Goal: Check status: Check status

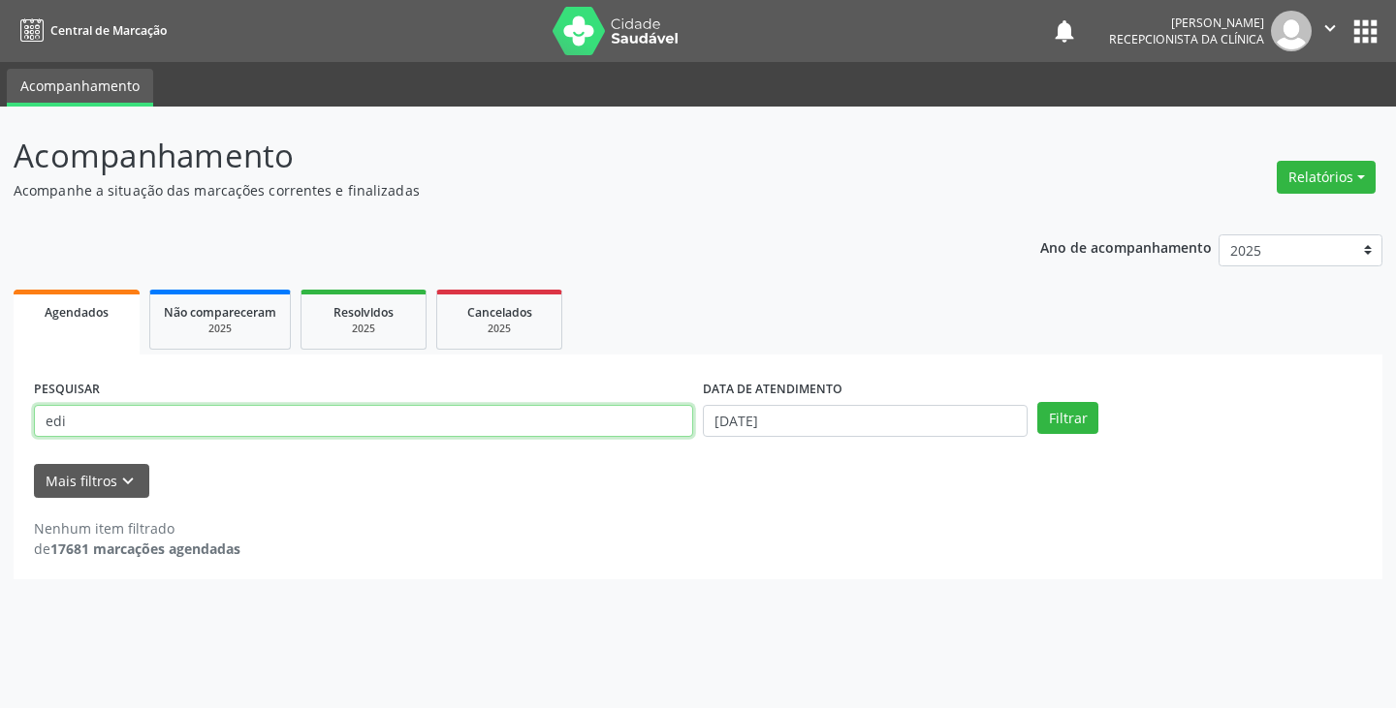
drag, startPoint x: 0, startPoint y: 0, endPoint x: 523, endPoint y: 425, distance: 673.9
click at [523, 425] on input "edi" at bounding box center [363, 421] width 659 height 33
type input "e"
click at [1037, 402] on button "Filtrar" at bounding box center [1067, 418] width 61 height 33
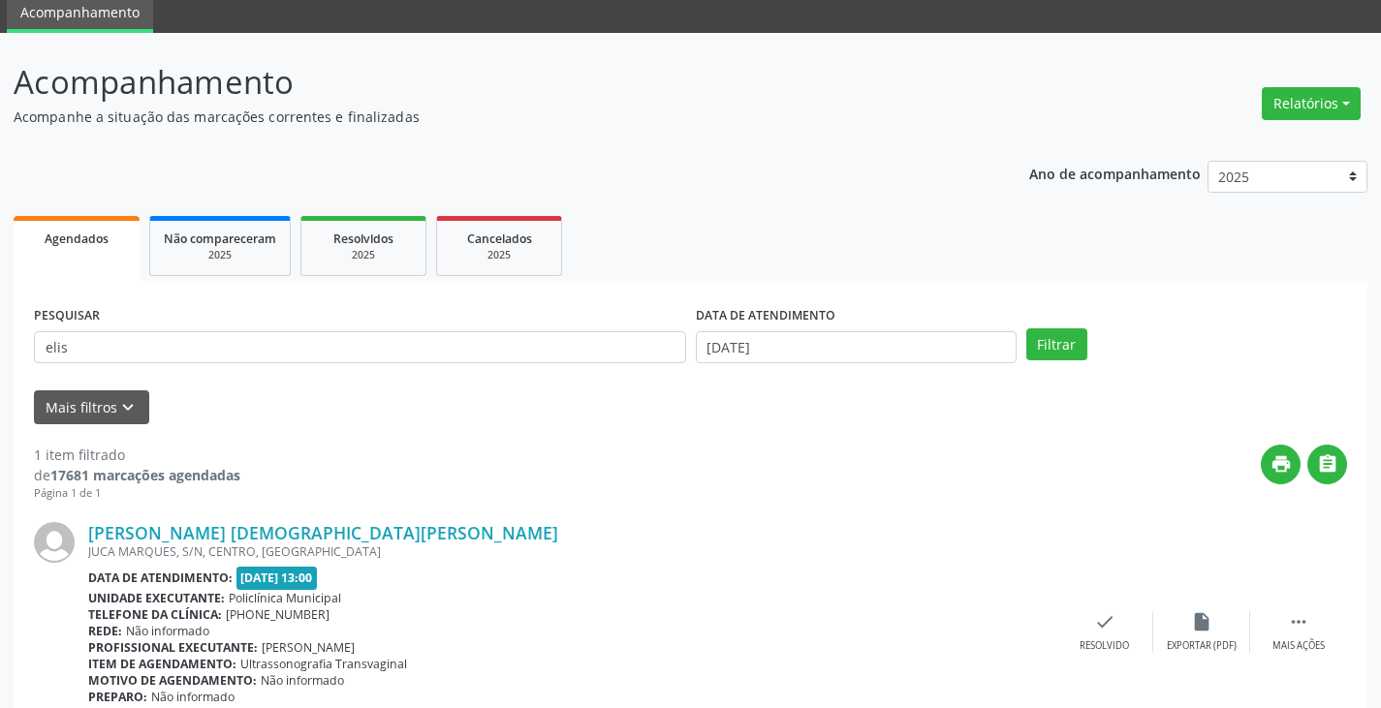
scroll to position [163, 0]
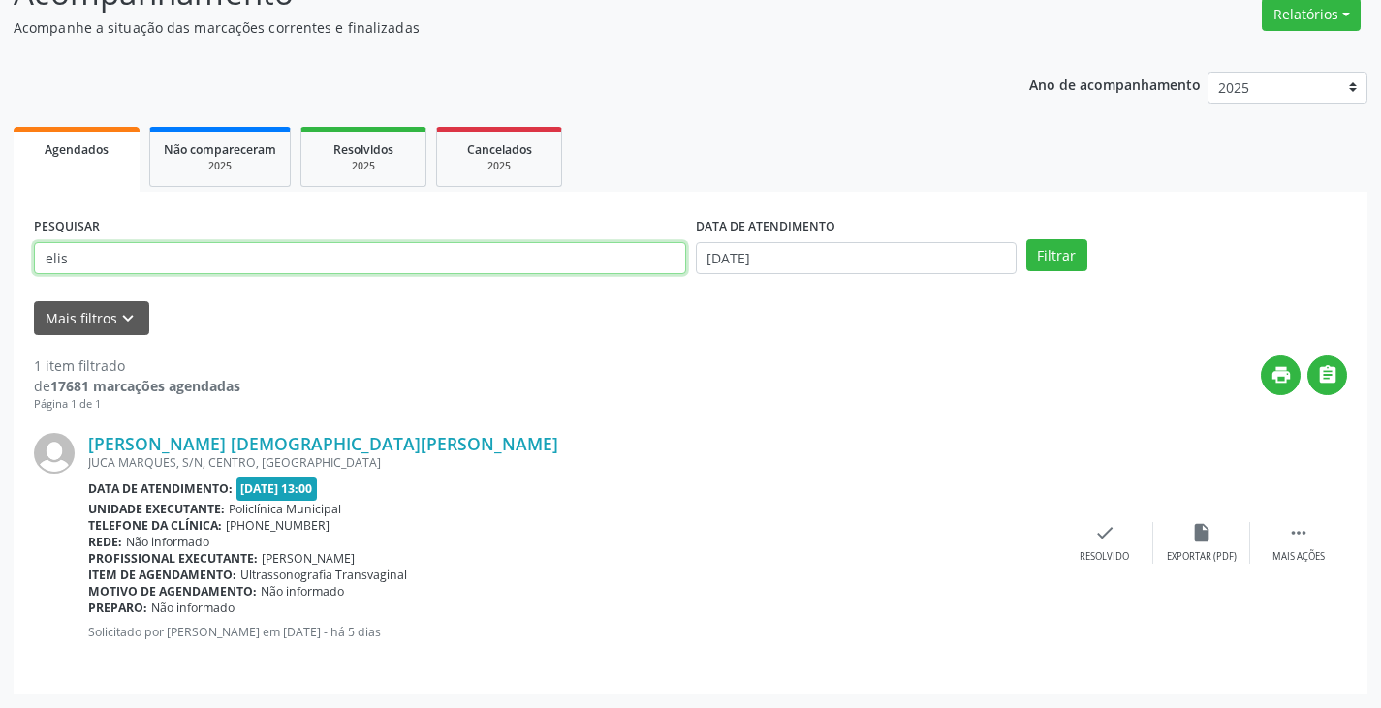
click at [235, 259] on input "elis" at bounding box center [360, 258] width 652 height 33
click at [1026, 239] on button "Filtrar" at bounding box center [1056, 255] width 61 height 33
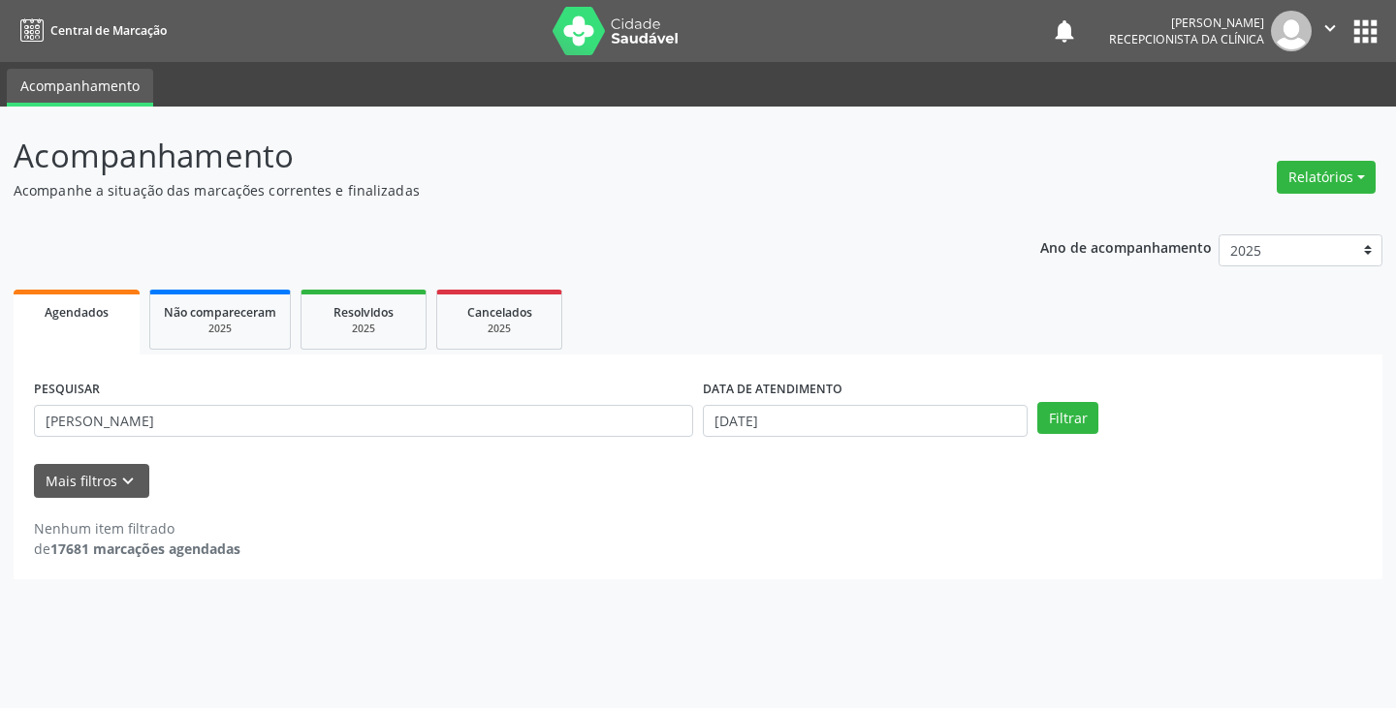
click at [556, 438] on div "PESQUISAR [PERSON_NAME]" at bounding box center [363, 413] width 669 height 76
click at [544, 419] on input "[PERSON_NAME]" at bounding box center [363, 421] width 659 height 33
type input "e"
type input "anto"
click at [1037, 402] on button "Filtrar" at bounding box center [1067, 418] width 61 height 33
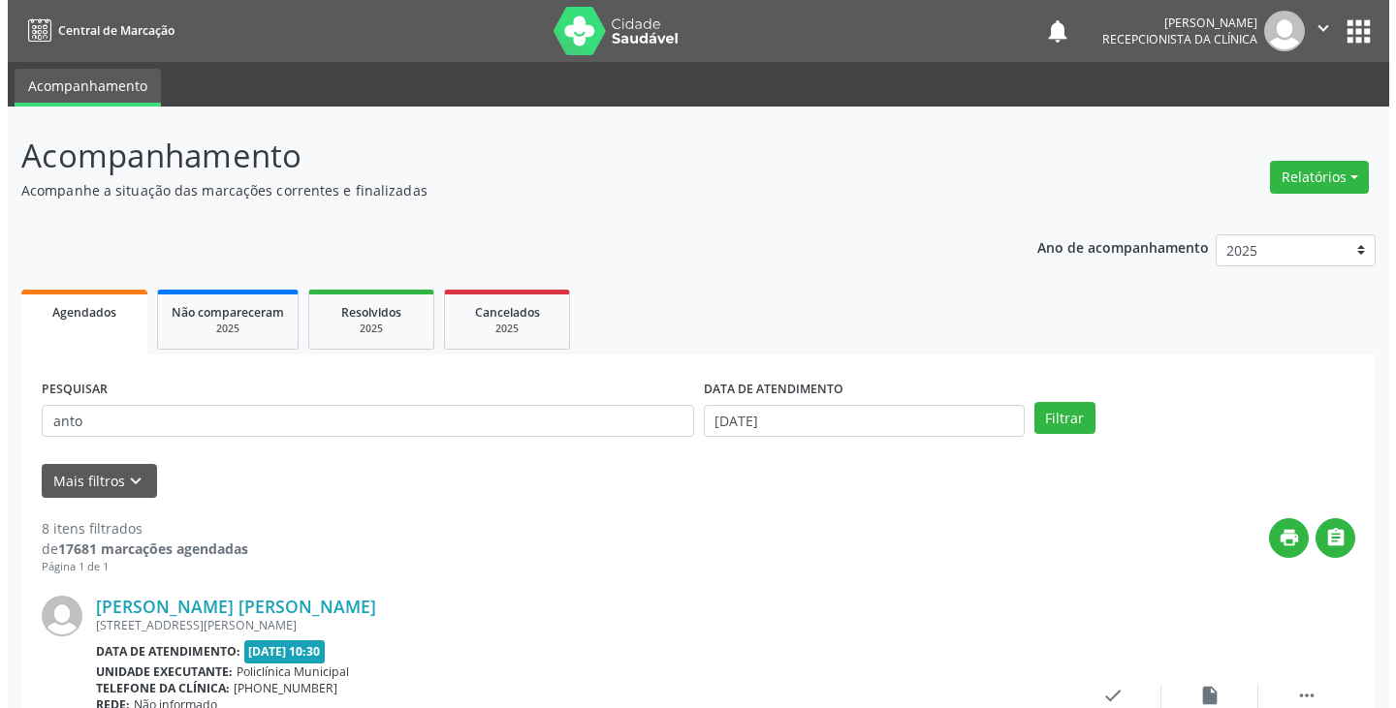
scroll to position [97, 0]
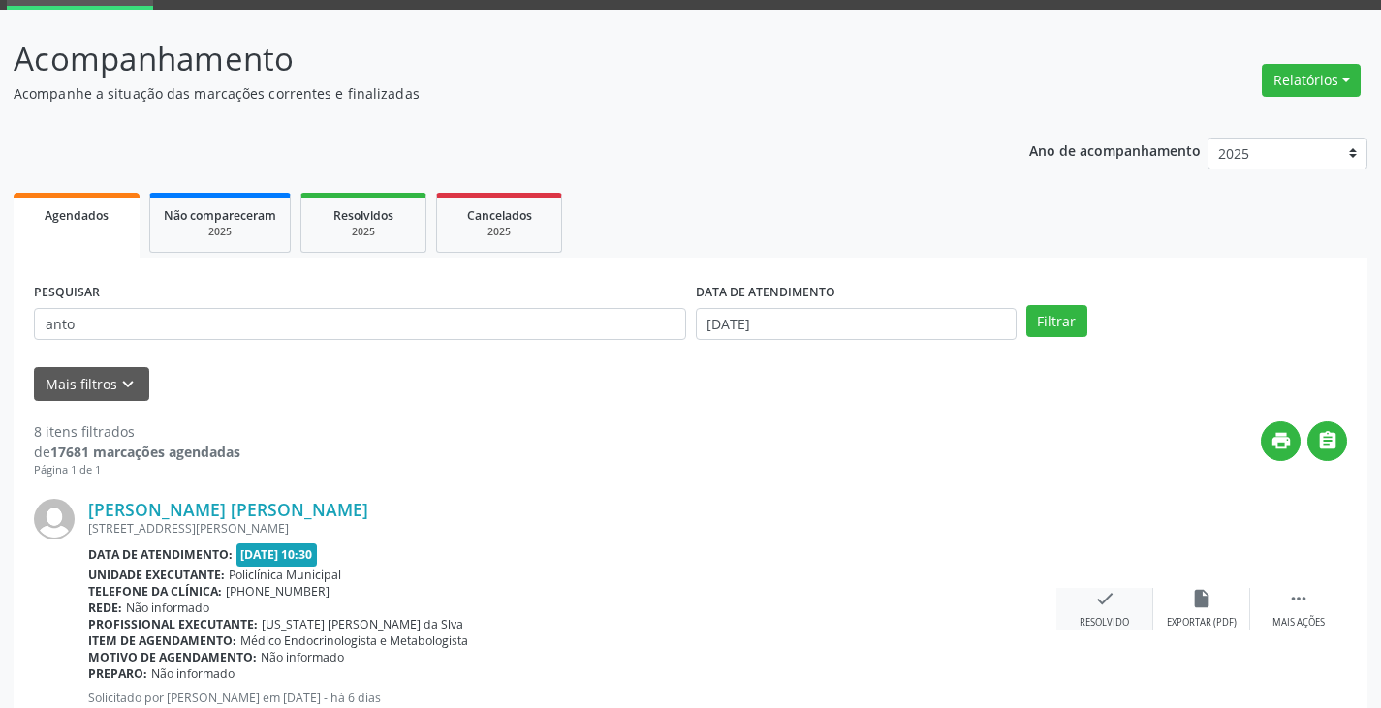
click at [1107, 595] on icon "check" at bounding box center [1104, 598] width 21 height 21
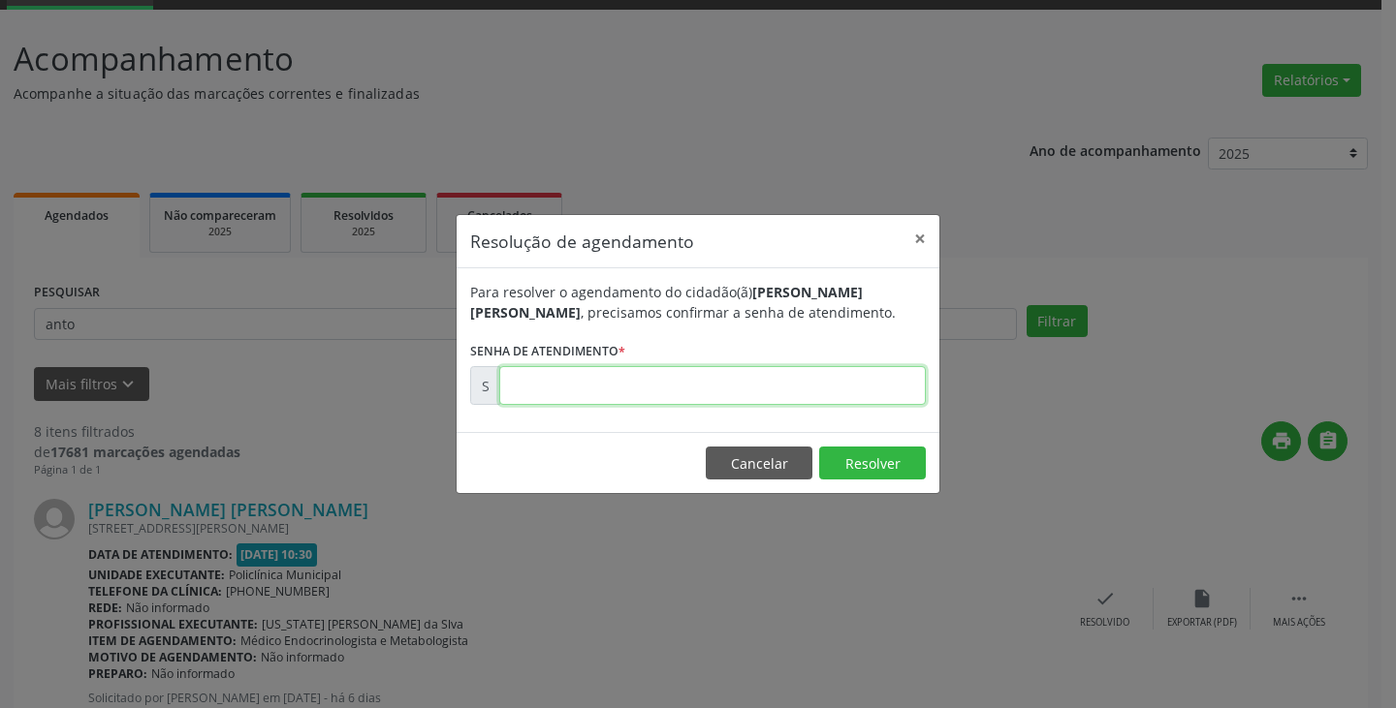
click at [782, 382] on input "text" at bounding box center [712, 385] width 426 height 39
type input "00174106"
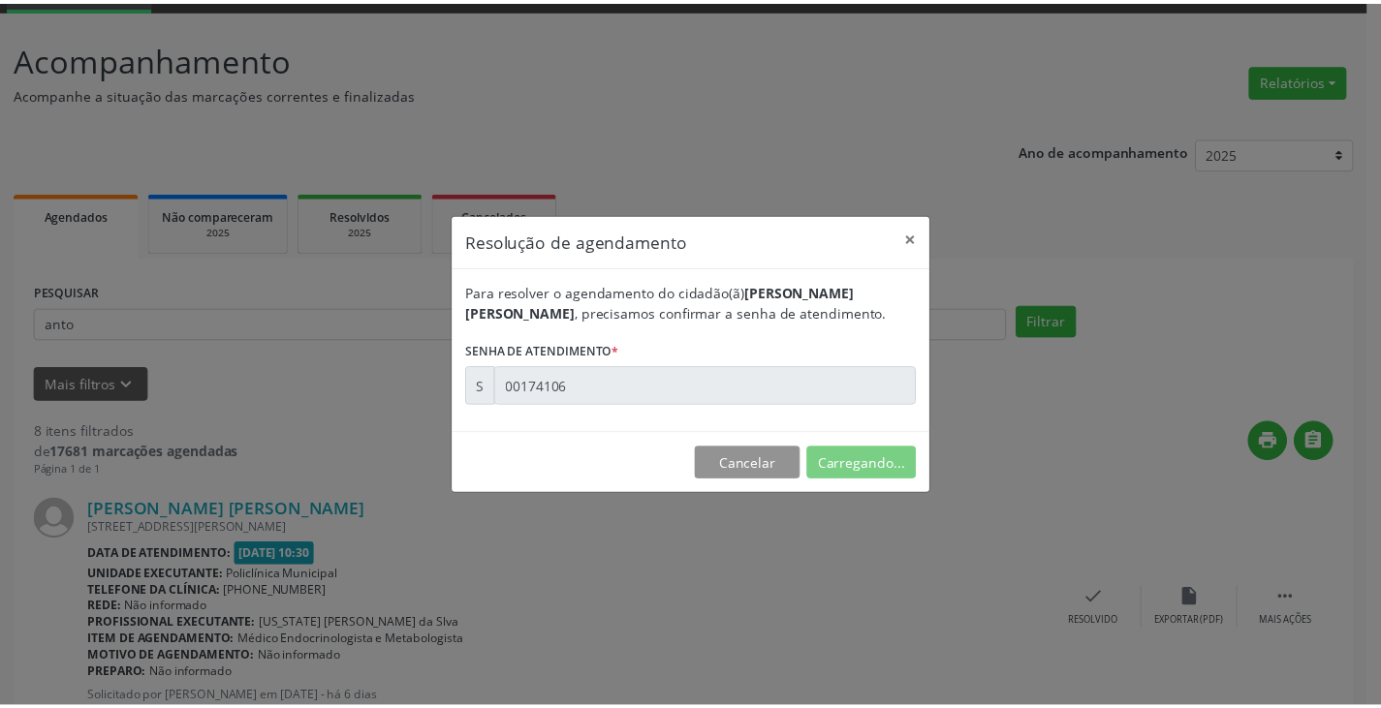
scroll to position [0, 0]
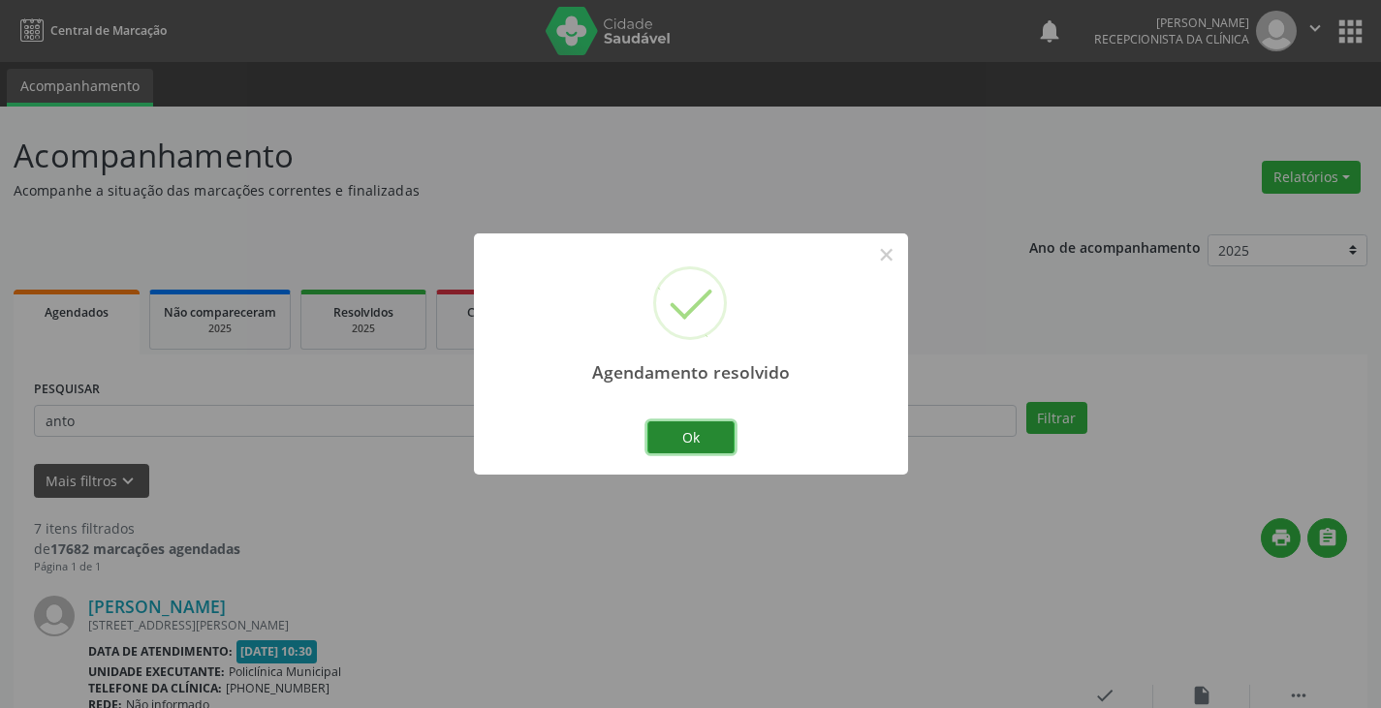
click at [675, 438] on button "Ok" at bounding box center [690, 438] width 87 height 33
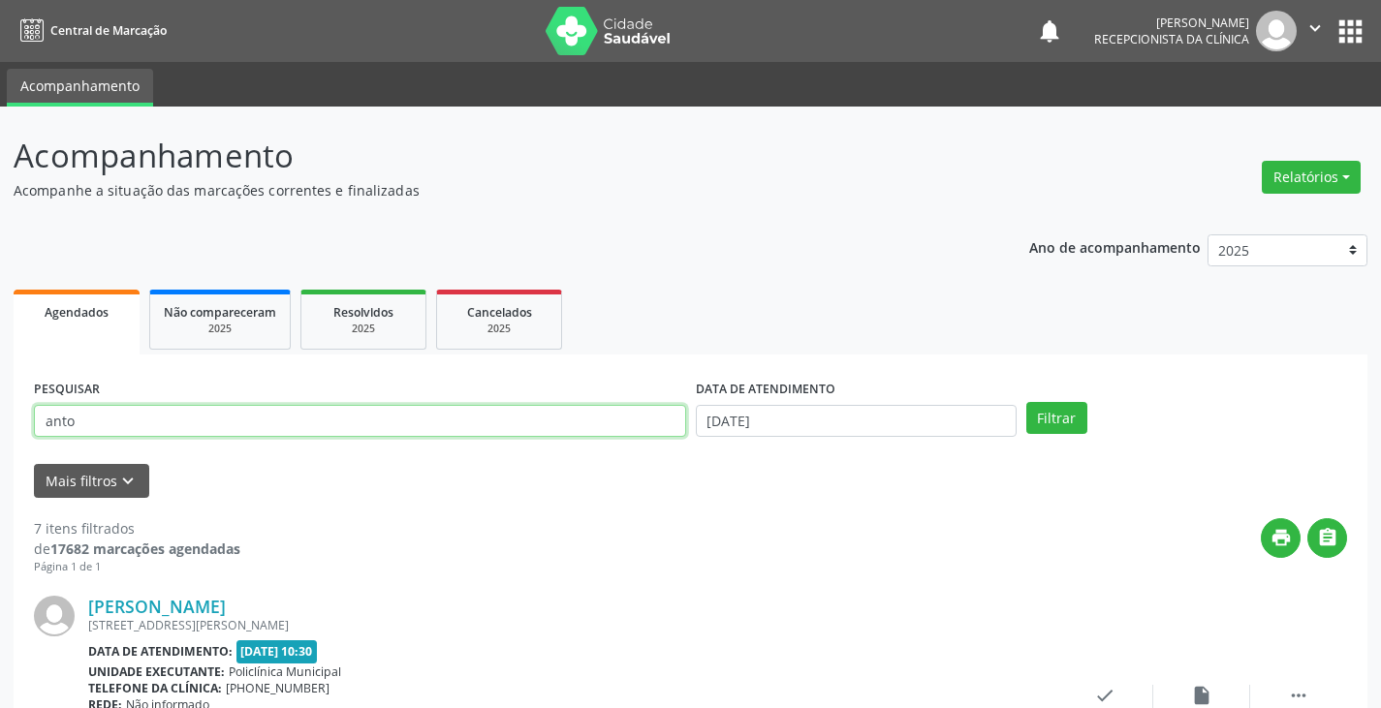
click at [595, 421] on input "anto" at bounding box center [360, 421] width 652 height 33
type input "a"
type input "sui"
click at [1026, 402] on button "Filtrar" at bounding box center [1056, 418] width 61 height 33
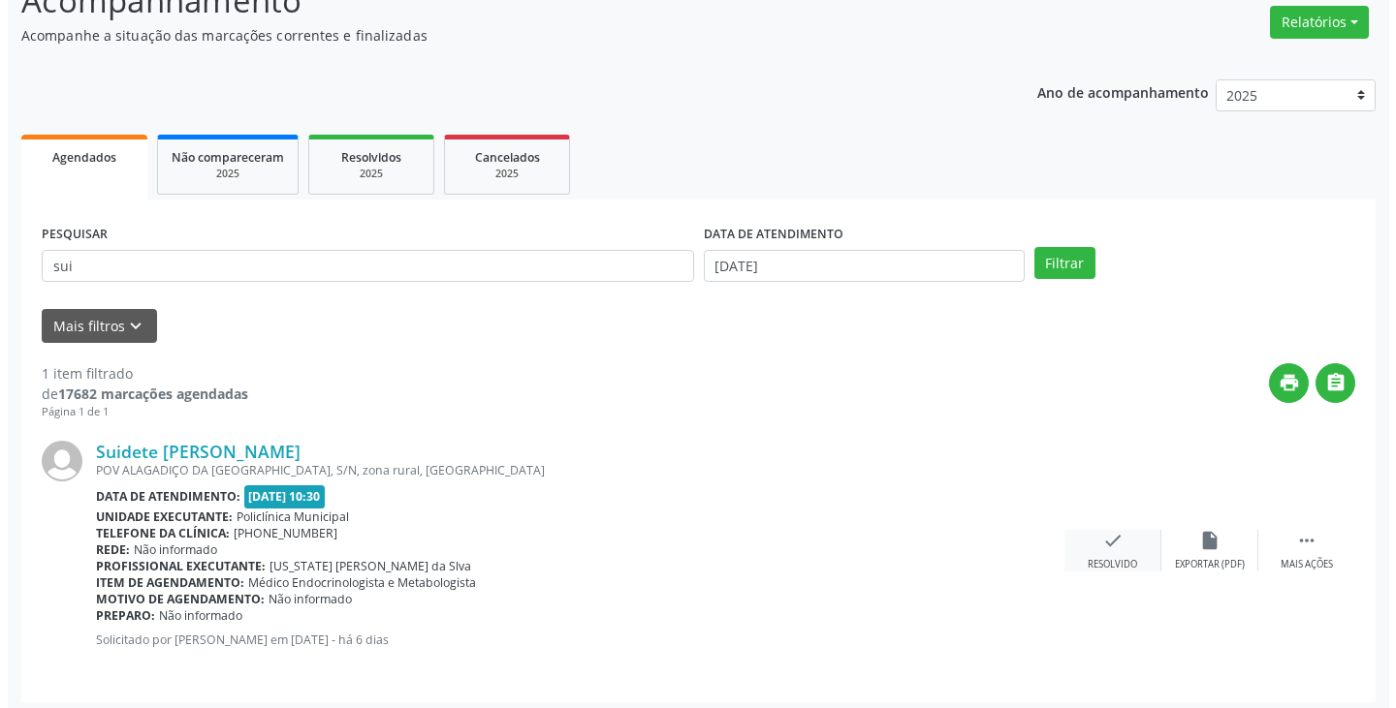
scroll to position [163, 0]
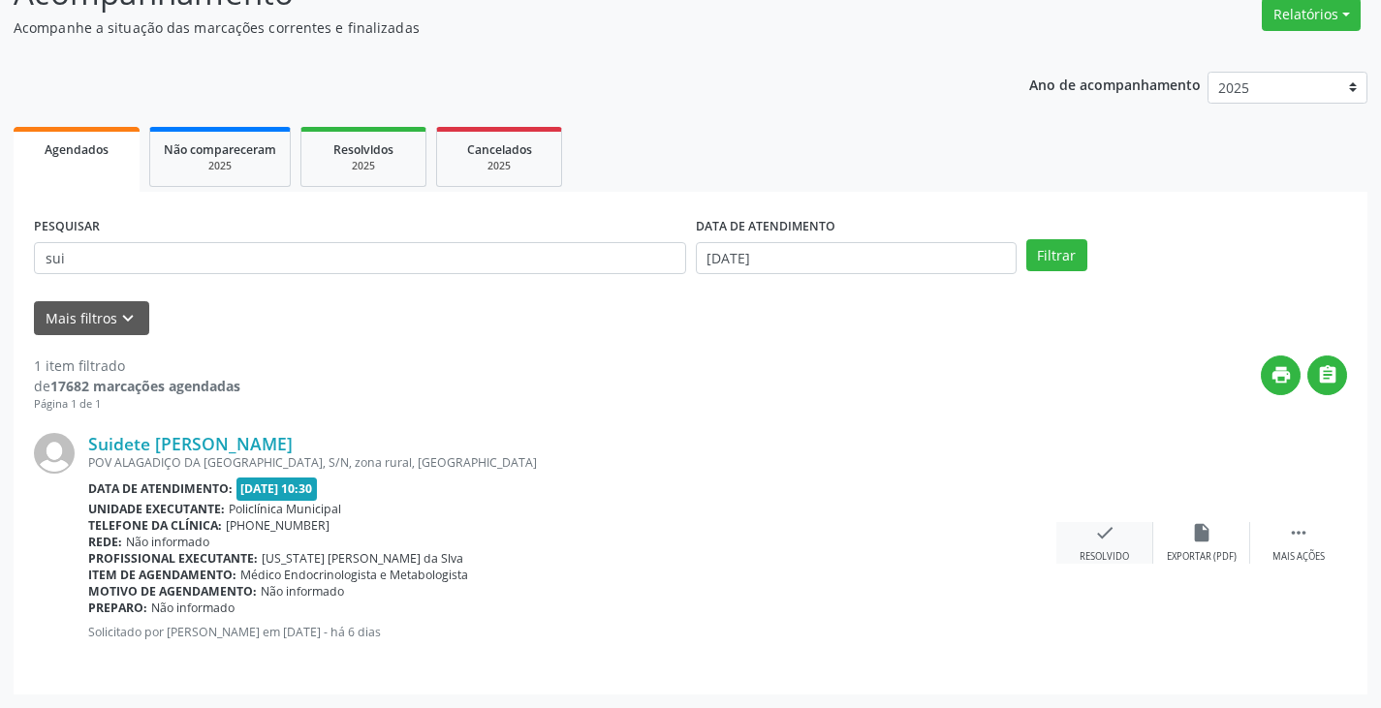
click at [1100, 537] on icon "check" at bounding box center [1104, 532] width 21 height 21
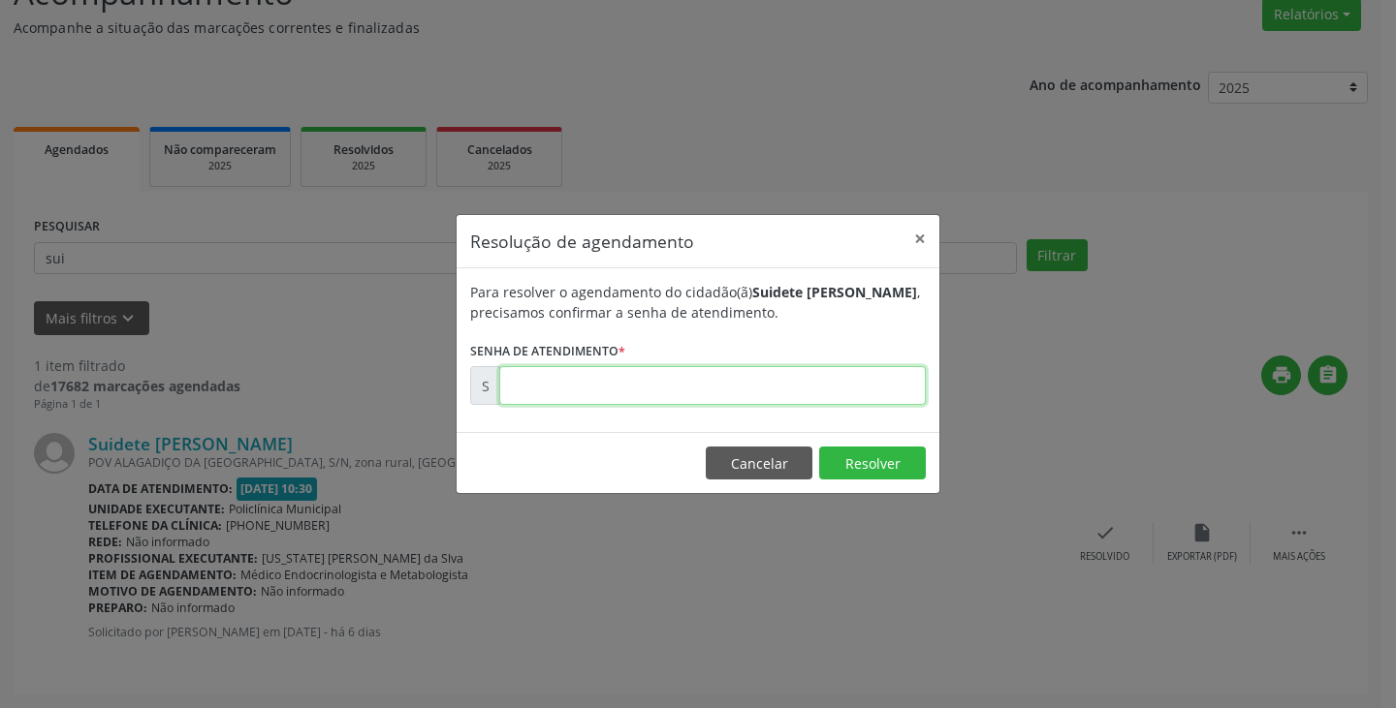
click at [773, 393] on input "text" at bounding box center [712, 385] width 426 height 39
type input "00174121"
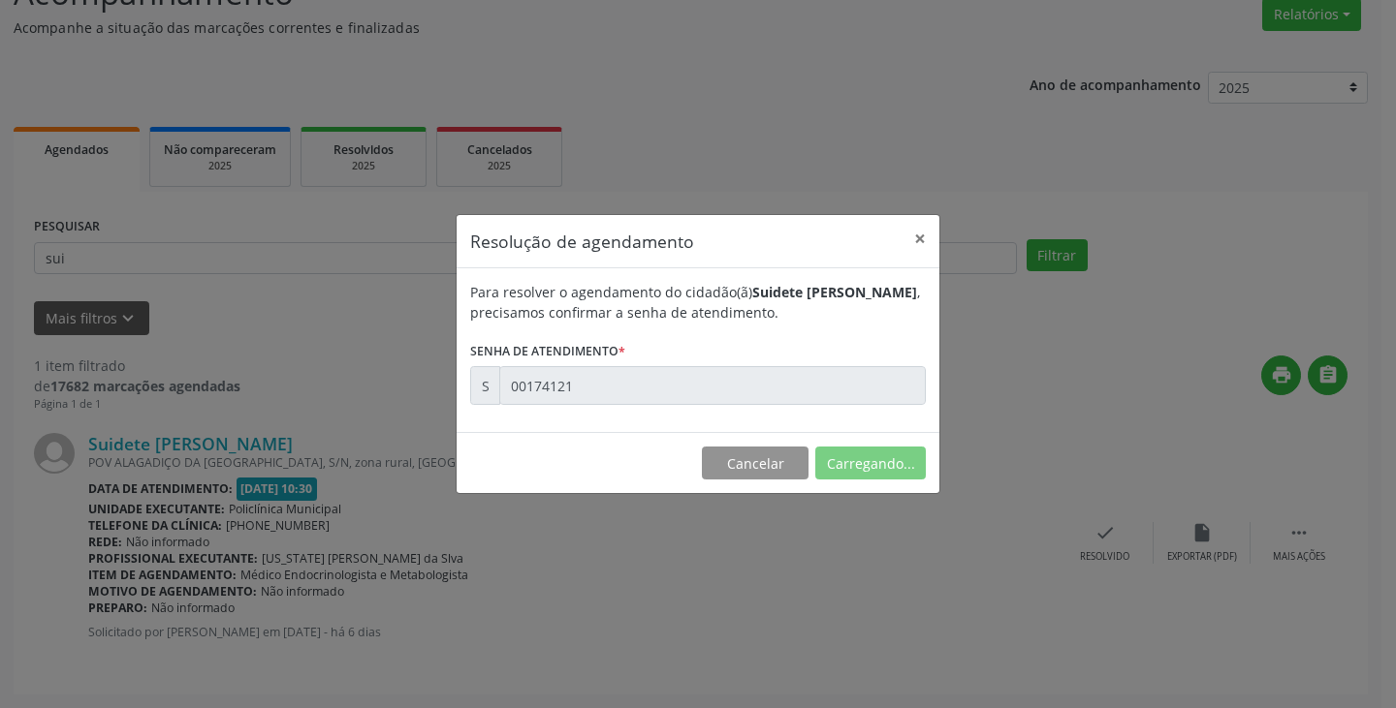
scroll to position [0, 0]
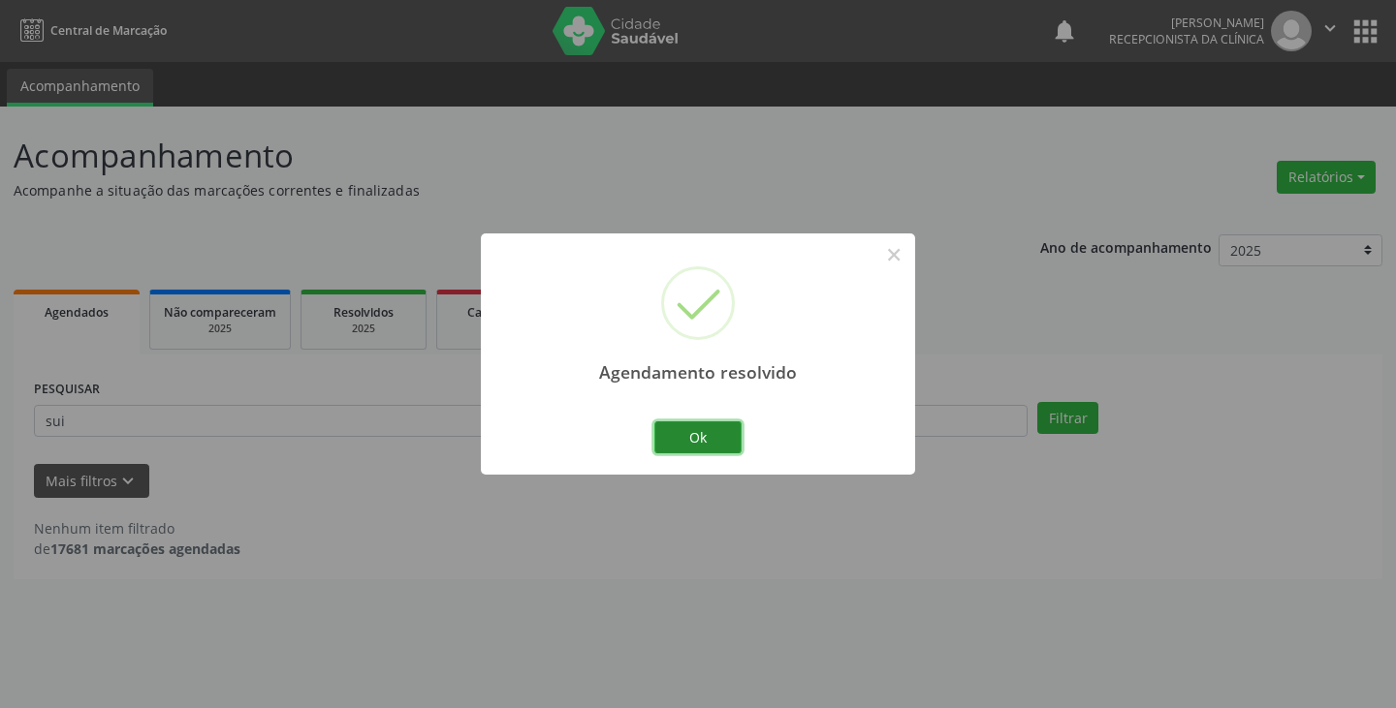
click at [724, 433] on button "Ok" at bounding box center [697, 438] width 87 height 33
